Goal: Check status: Check status

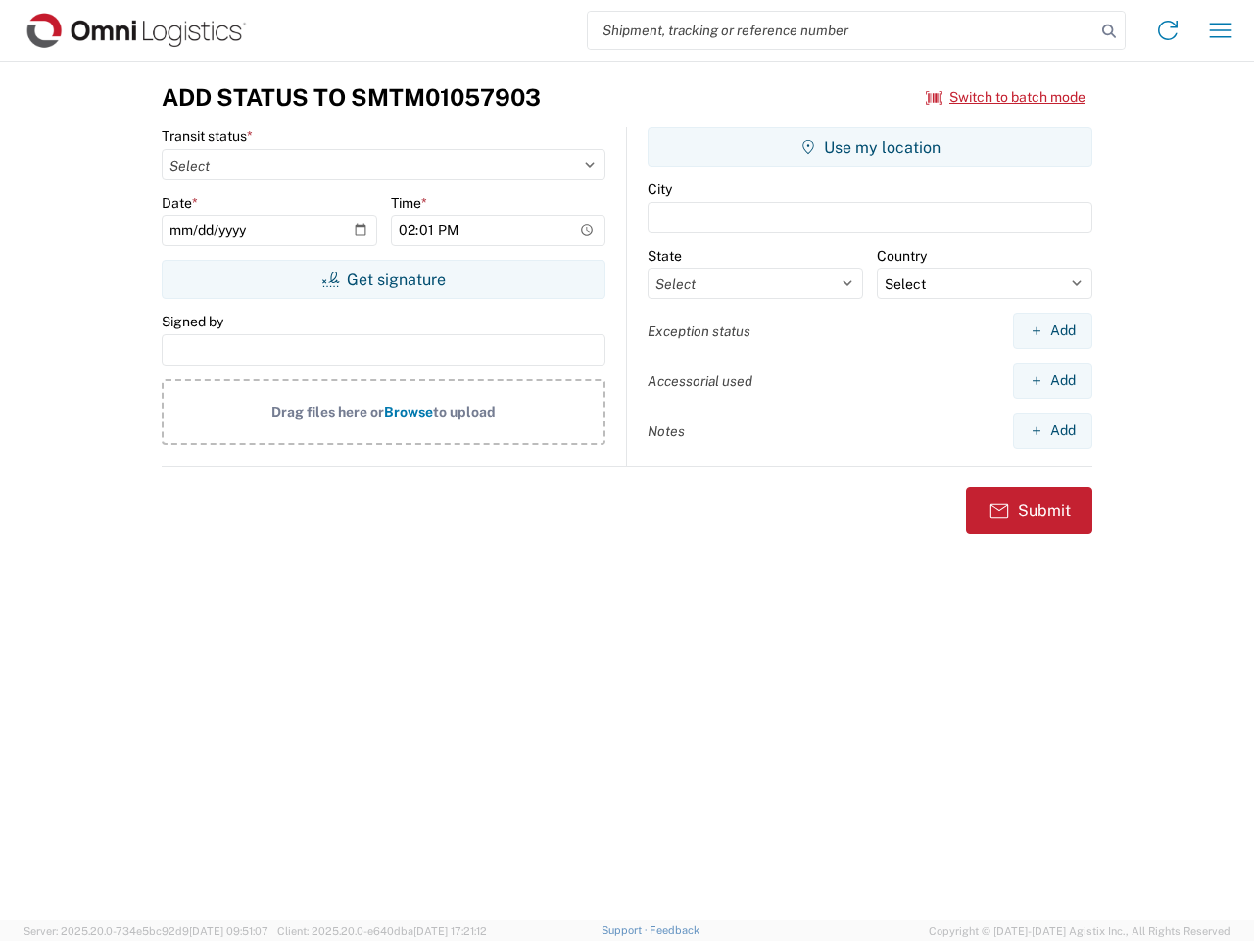
click at [842, 30] on input "search" at bounding box center [842, 30] width 508 height 37
click at [1109, 31] on icon at bounding box center [1109, 31] width 27 height 27
click at [1168, 30] on icon at bounding box center [1167, 30] width 31 height 31
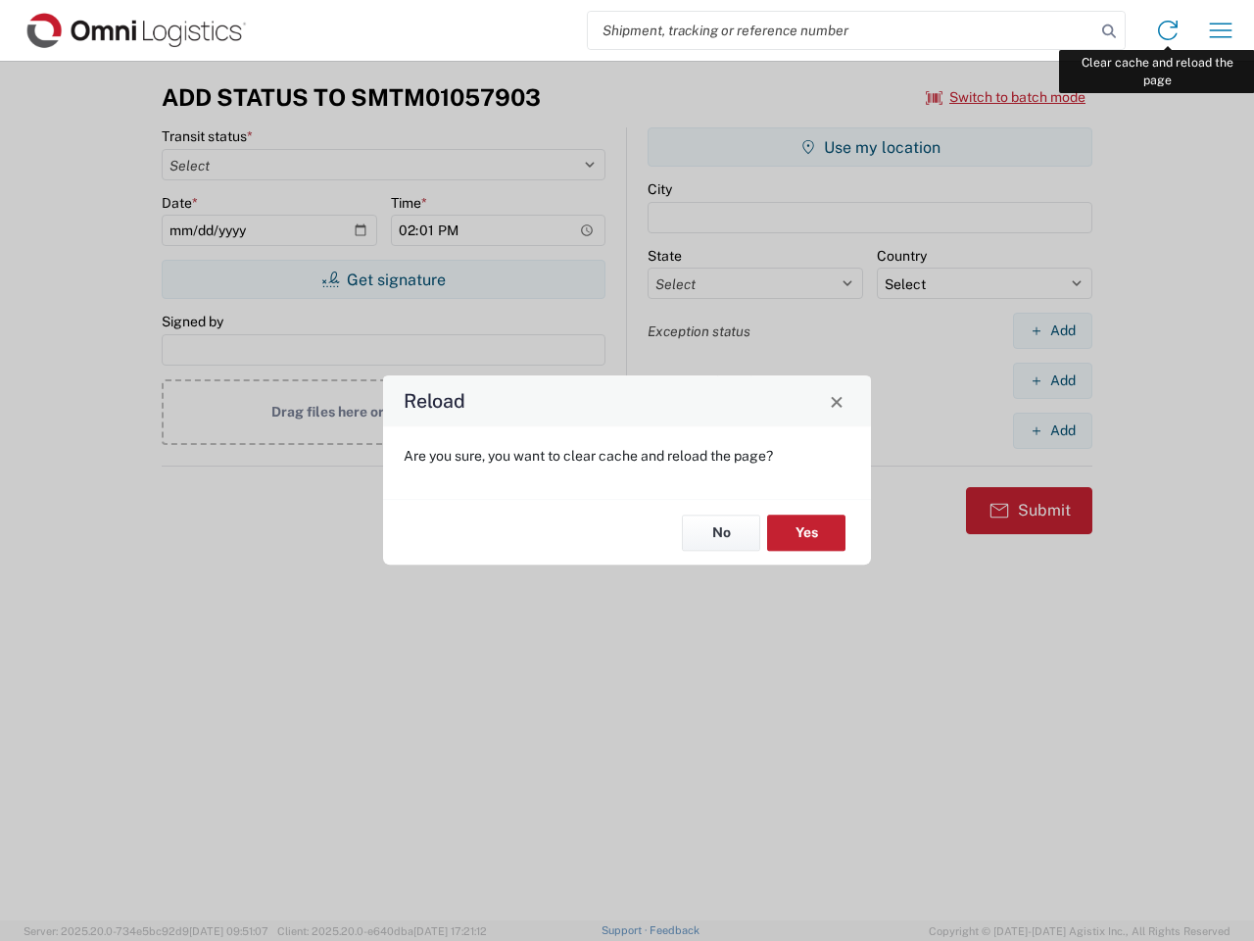
click at [1221, 30] on div "Reload Are you sure, you want to clear cache and reload the page? No Yes" at bounding box center [627, 470] width 1254 height 941
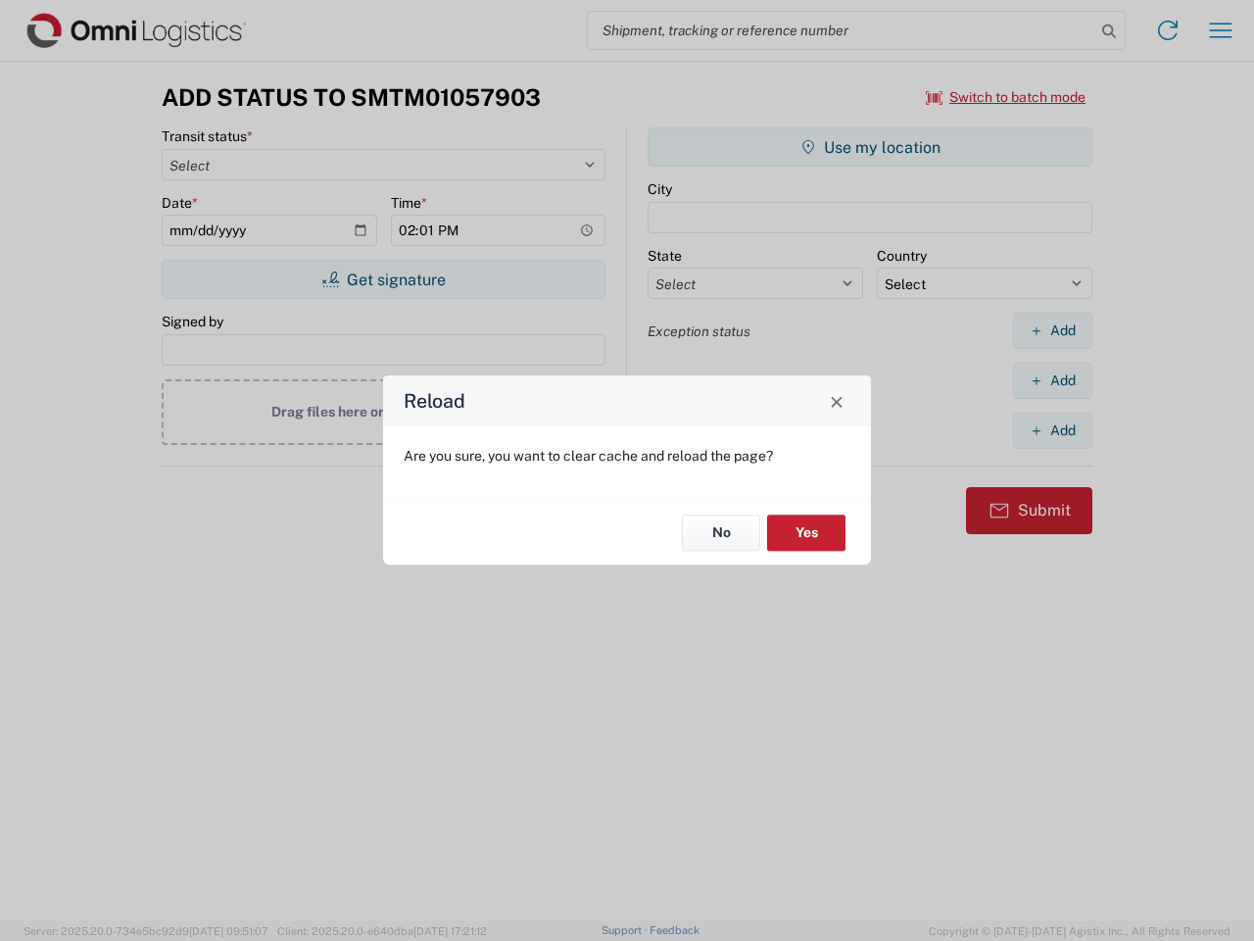
click at [1006, 97] on div "Reload Are you sure, you want to clear cache and reload the page? No Yes" at bounding box center [627, 470] width 1254 height 941
click at [383, 279] on div "Reload Are you sure, you want to clear cache and reload the page? No Yes" at bounding box center [627, 470] width 1254 height 941
click at [870, 147] on div "Reload Are you sure, you want to clear cache and reload the page? No Yes" at bounding box center [627, 470] width 1254 height 941
click at [1053, 330] on div "Reload Are you sure, you want to clear cache and reload the page? No Yes" at bounding box center [627, 470] width 1254 height 941
click at [1053, 380] on div "Reload Are you sure, you want to clear cache and reload the page? No Yes" at bounding box center [627, 470] width 1254 height 941
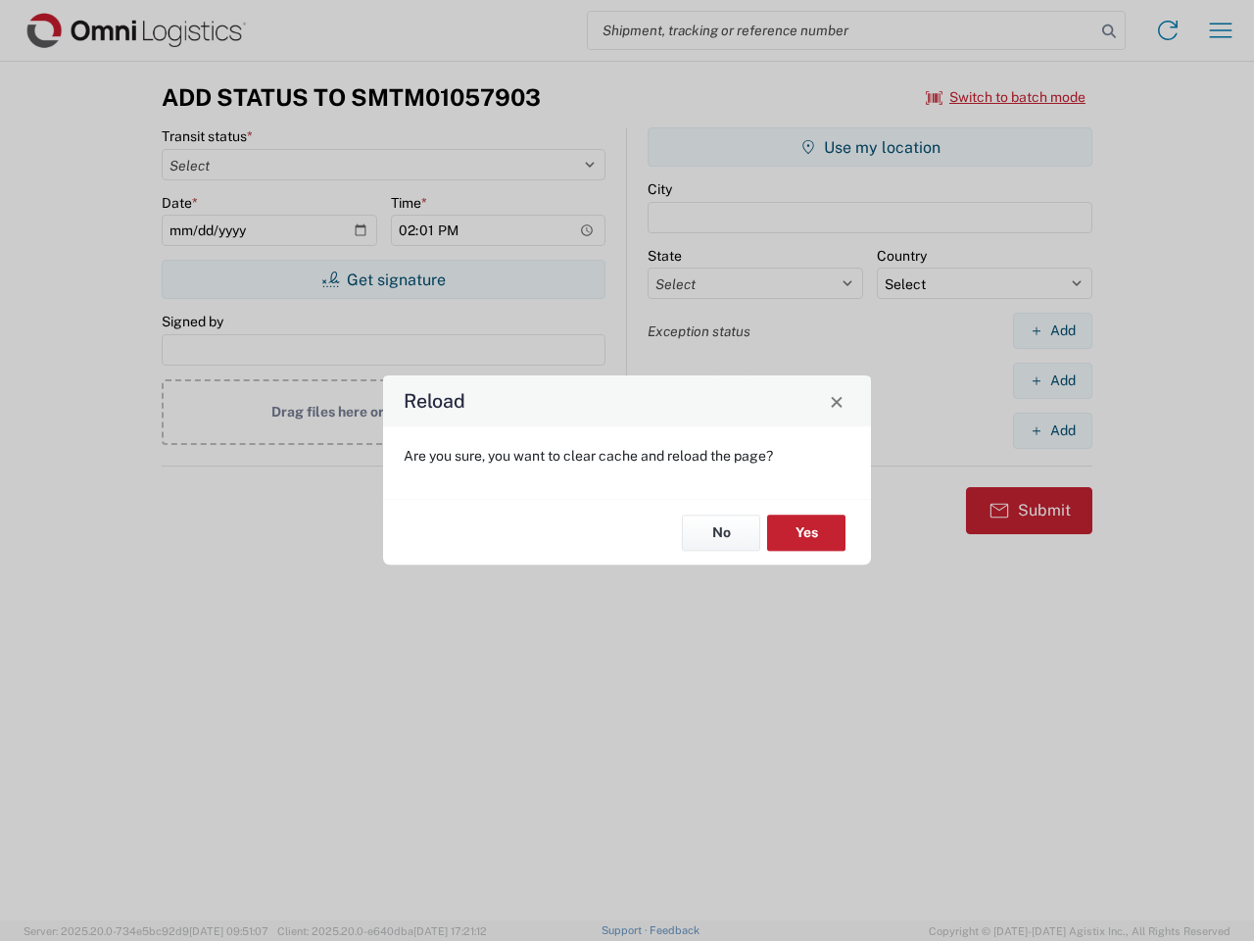
click at [1053, 430] on div "Reload Are you sure, you want to clear cache and reload the page? No Yes" at bounding box center [627, 470] width 1254 height 941
